Goal: Navigation & Orientation: Find specific page/section

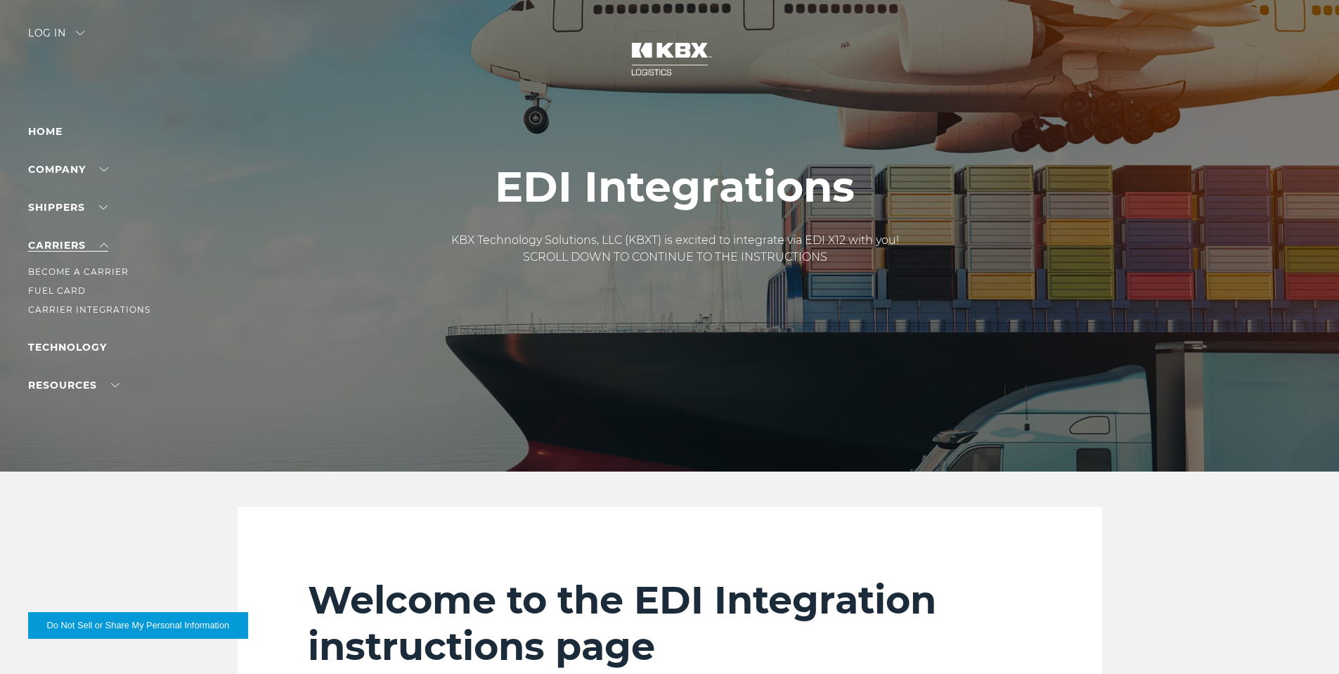
click at [70, 245] on link "Carriers" at bounding box center [68, 245] width 80 height 13
click at [59, 286] on link "Technology" at bounding box center [67, 283] width 79 height 13
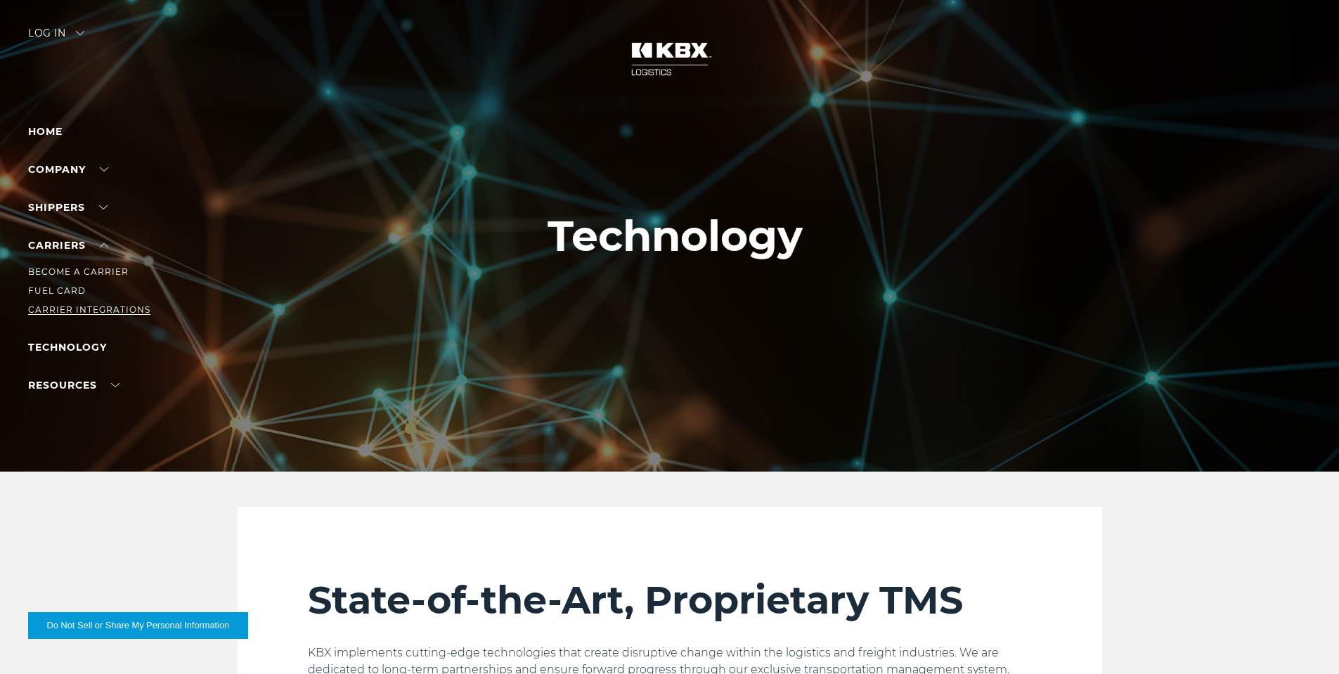
click at [65, 304] on link "Carrier Integrations" at bounding box center [89, 309] width 122 height 11
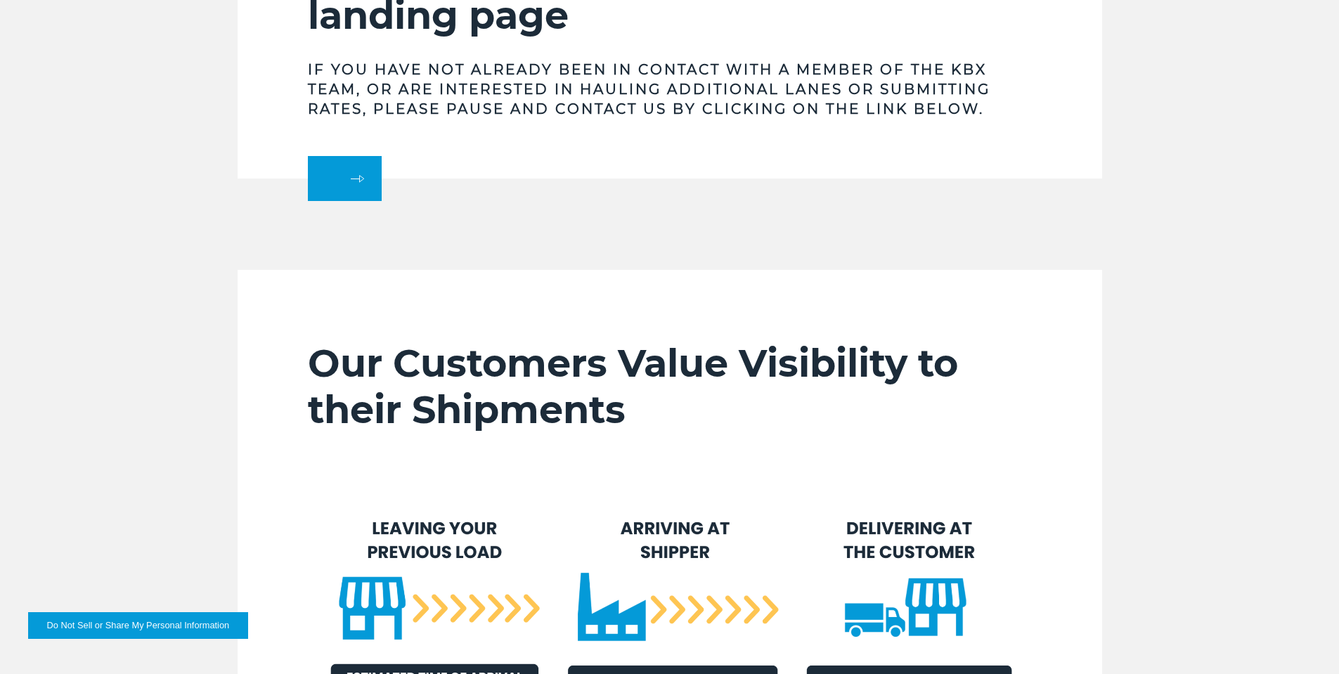
scroll to position [633, 0]
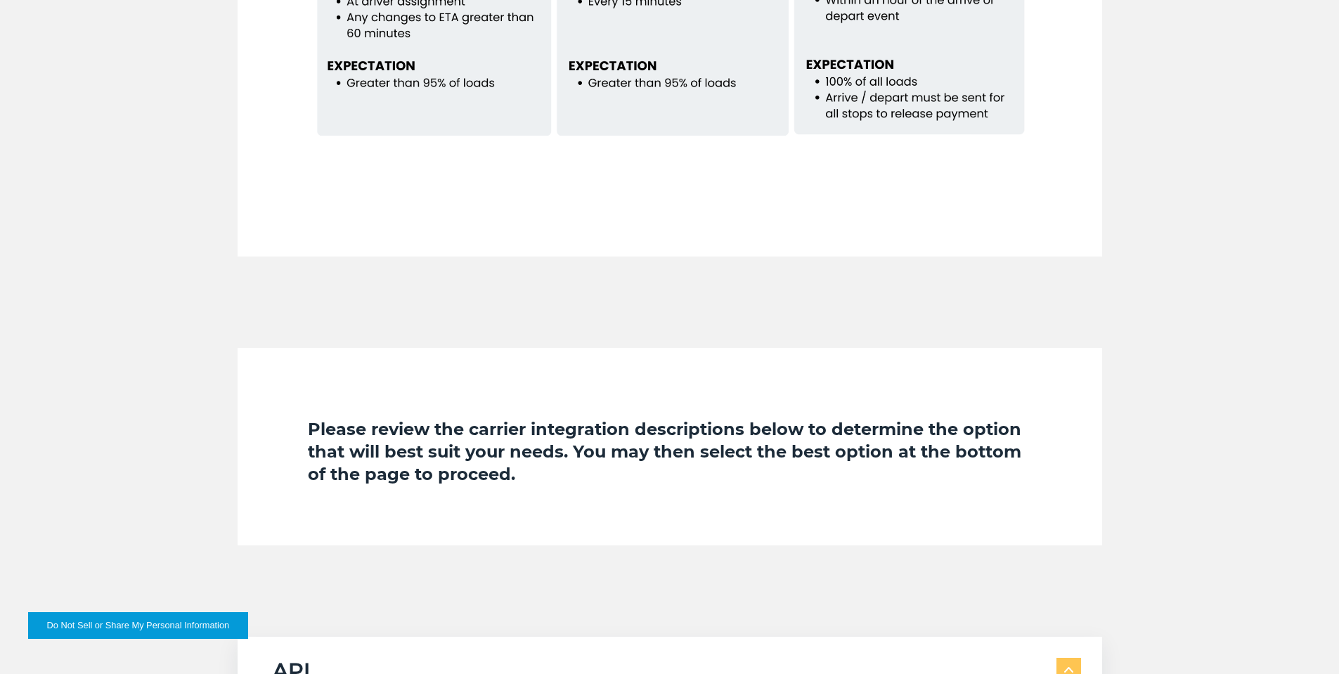
scroll to position [1757, 0]
